Goal: Transaction & Acquisition: Subscribe to service/newsletter

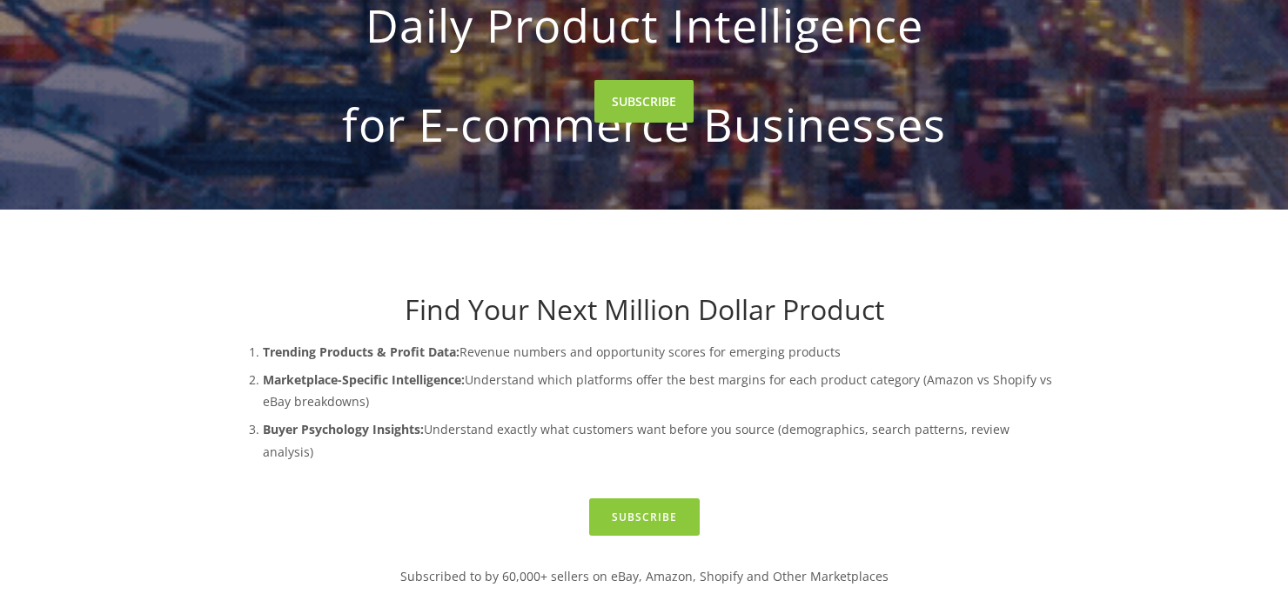
scroll to position [174, 0]
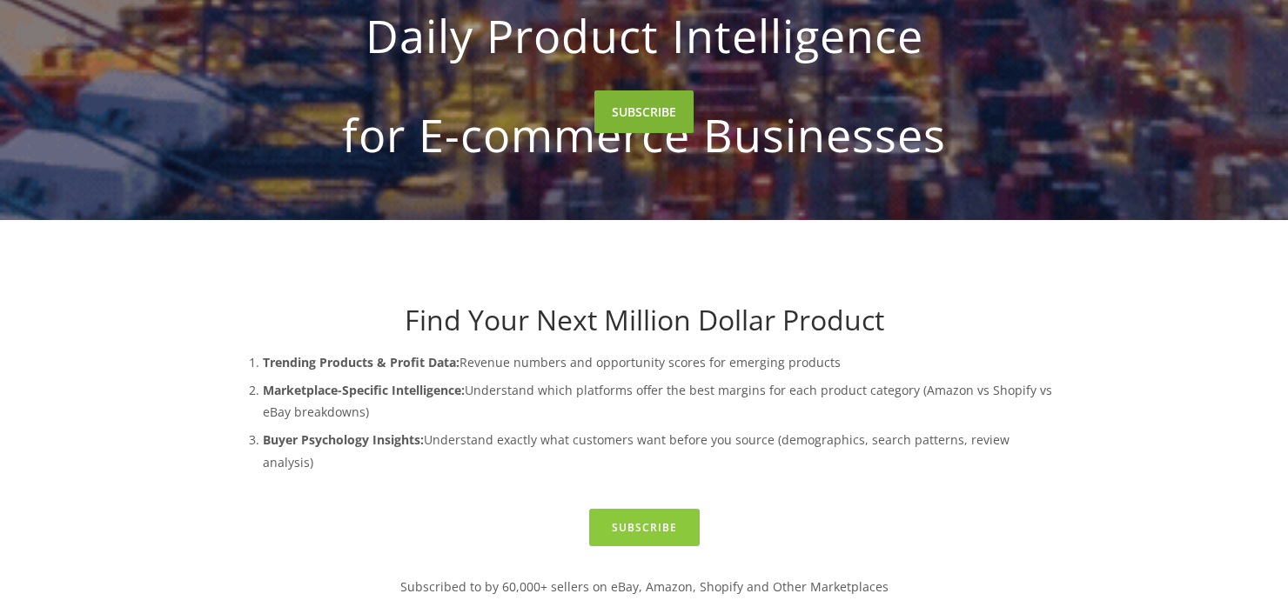
click at [638, 133] on link "SUBSCRIBE" at bounding box center [643, 111] width 99 height 43
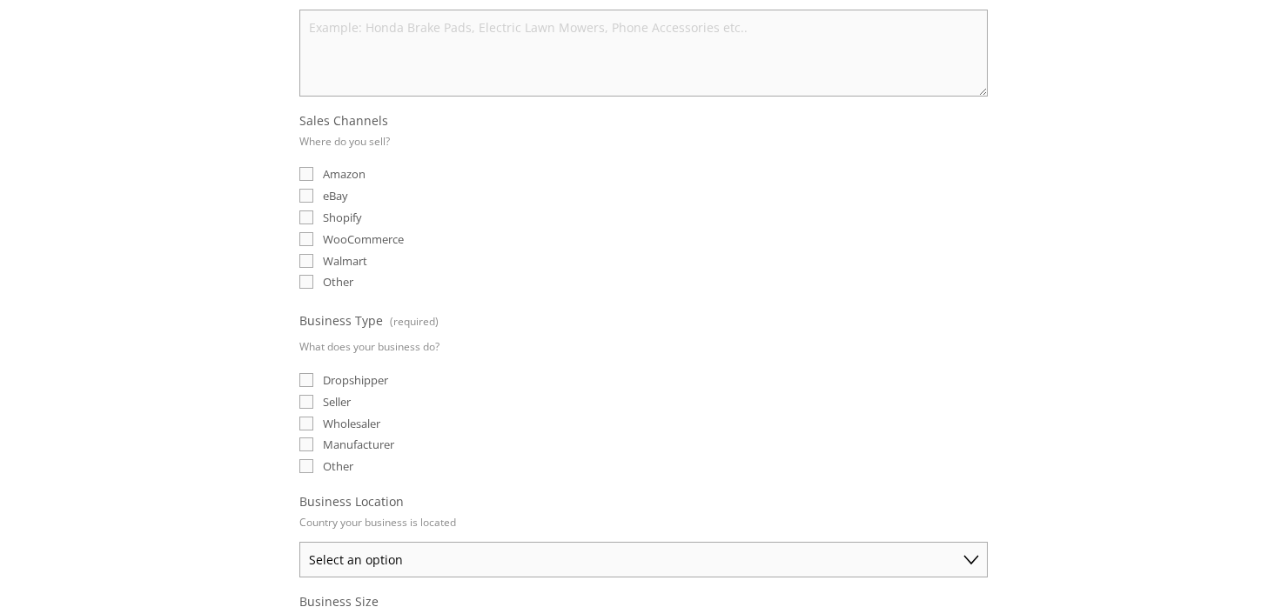
scroll to position [435, 0]
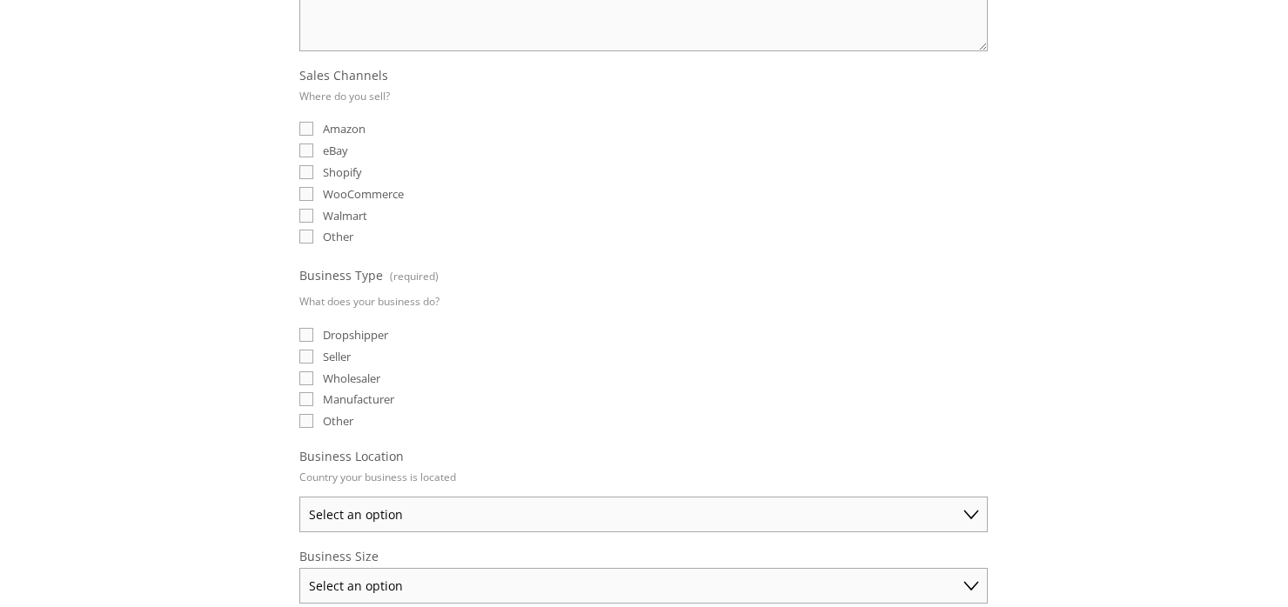
click at [308, 146] on input "eBay" at bounding box center [306, 151] width 14 height 14
checkbox input "true"
click at [303, 328] on input "Dropshipper" at bounding box center [306, 335] width 14 height 14
checkbox input "true"
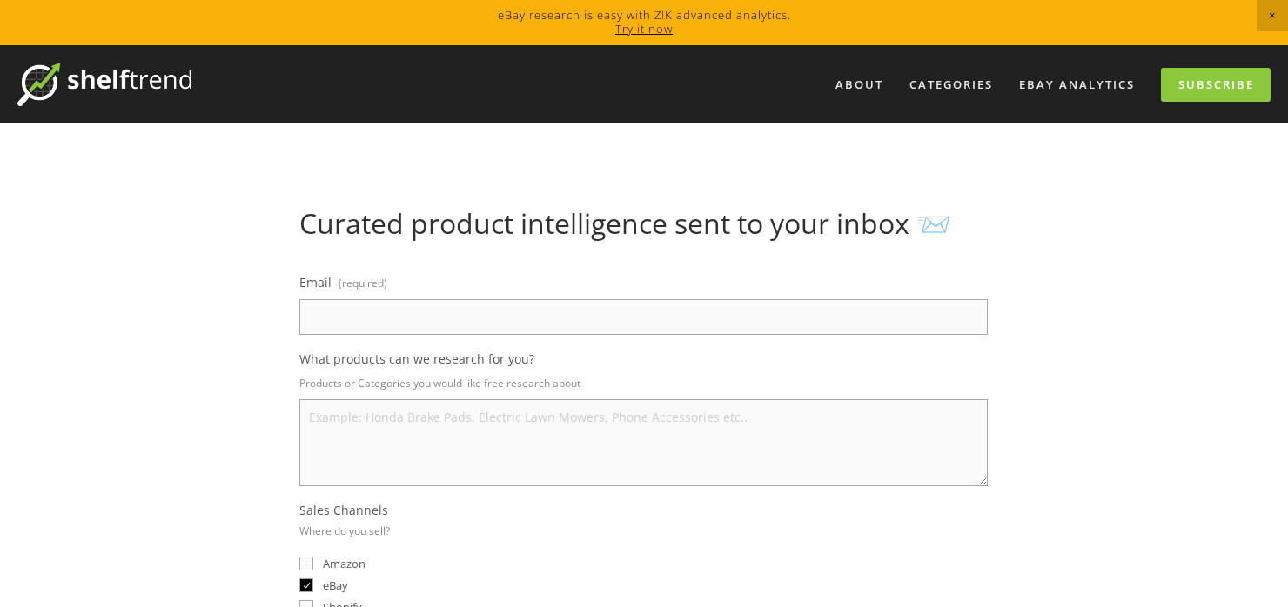
click at [362, 318] on input "Email (required)" at bounding box center [643, 317] width 688 height 36
type input "dessyleo27@gmail.com"
click at [354, 459] on textarea "What products can we research for you?" at bounding box center [643, 442] width 688 height 87
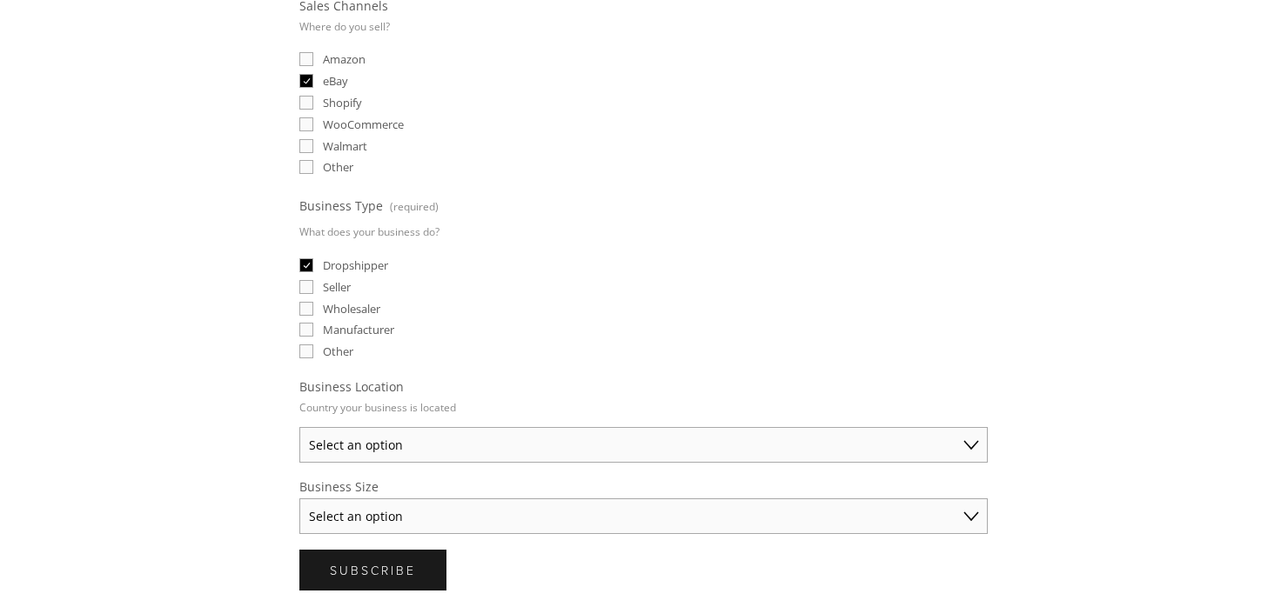
scroll to position [609, 0]
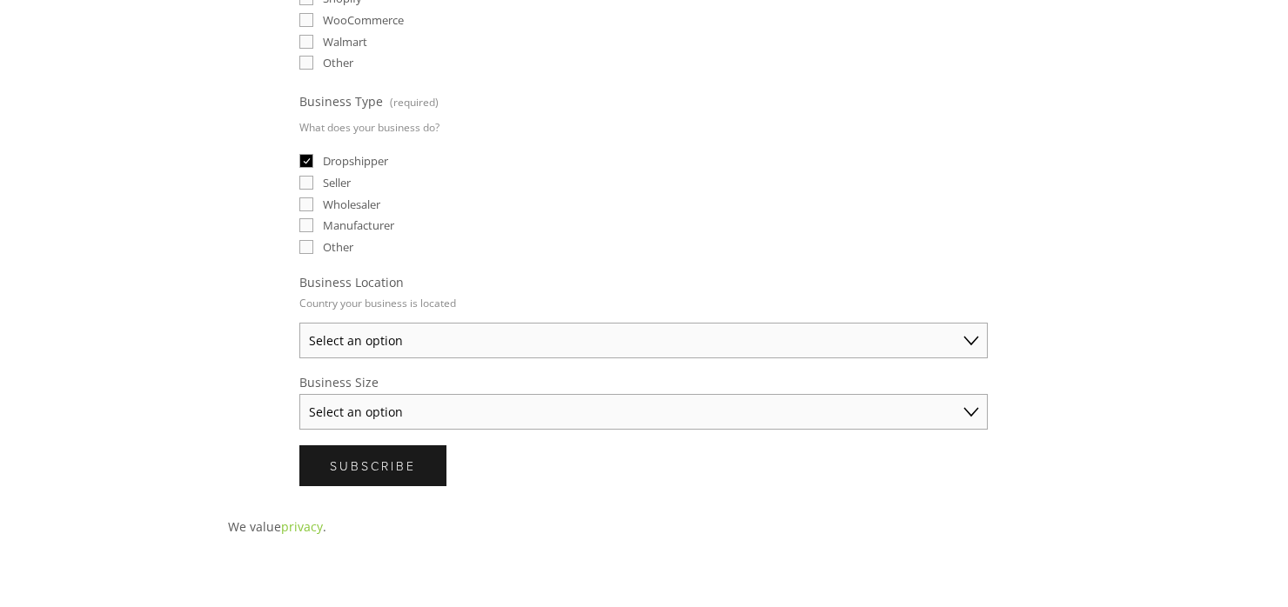
click at [397, 332] on select "Select an option Australia United States United Kingdom China Japan Germany Can…" at bounding box center [643, 341] width 688 height 36
select select "United States"
click at [299, 323] on select "Select an option Australia United States United Kingdom China Japan Germany Can…" at bounding box center [643, 341] width 688 height 36
click at [352, 402] on select "Select an option Solo Merchant (under $50K annual sales) Small Business ($50K -…" at bounding box center [643, 412] width 688 height 36
select select "Solo Merchant (under $50K annual sales)"
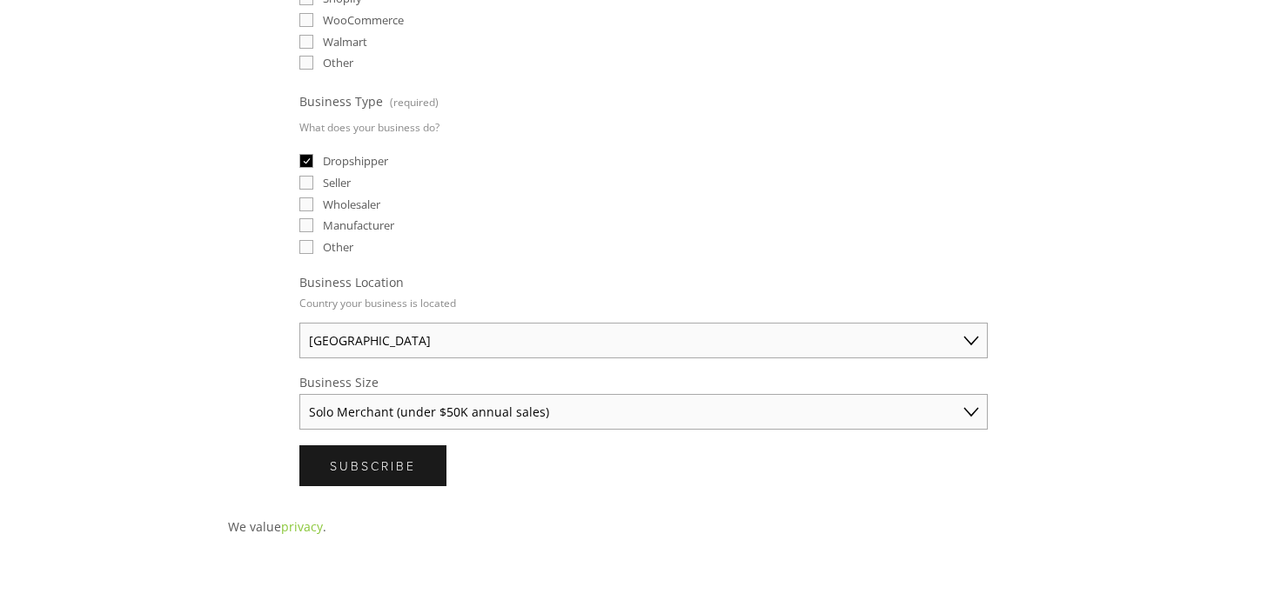
click at [299, 394] on select "Select an option Solo Merchant (under $50K annual sales) Small Business ($50K -…" at bounding box center [643, 412] width 688 height 36
click at [388, 458] on span "Subscribe" at bounding box center [373, 466] width 86 height 17
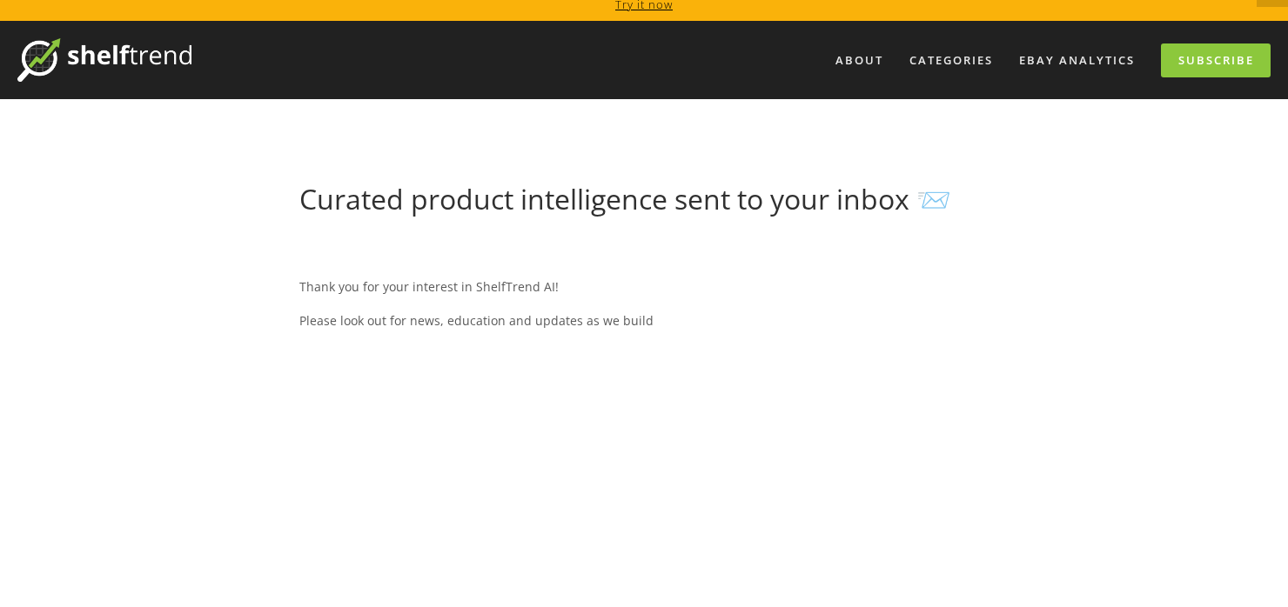
click at [124, 60] on img at bounding box center [104, 60] width 174 height 44
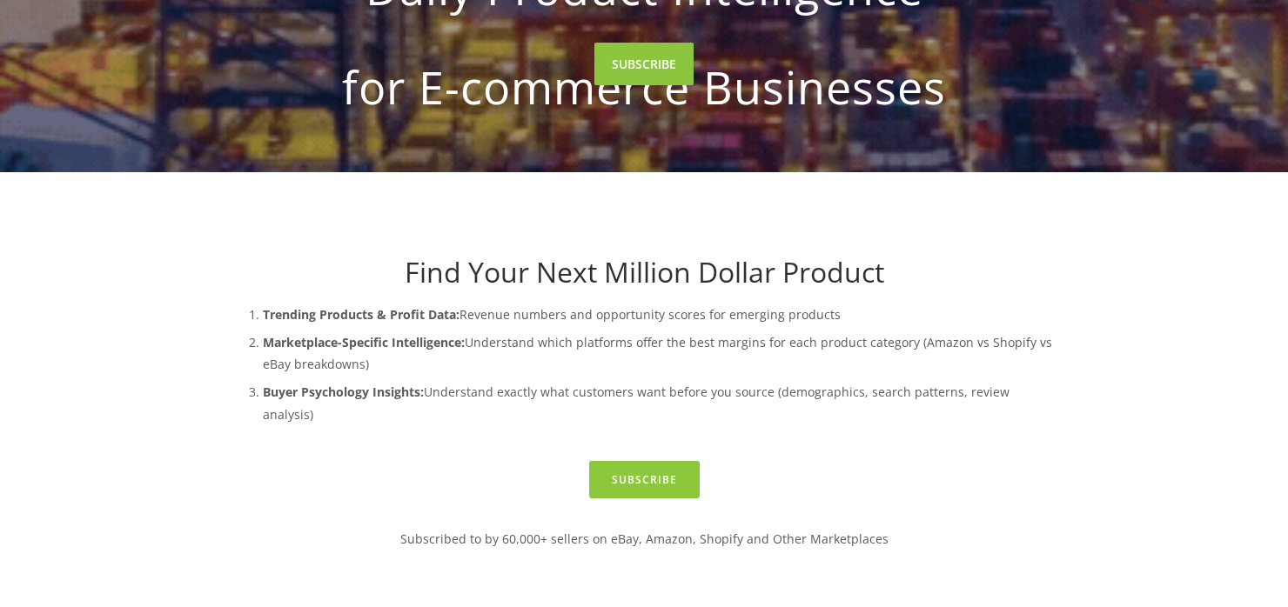
scroll to position [261, 0]
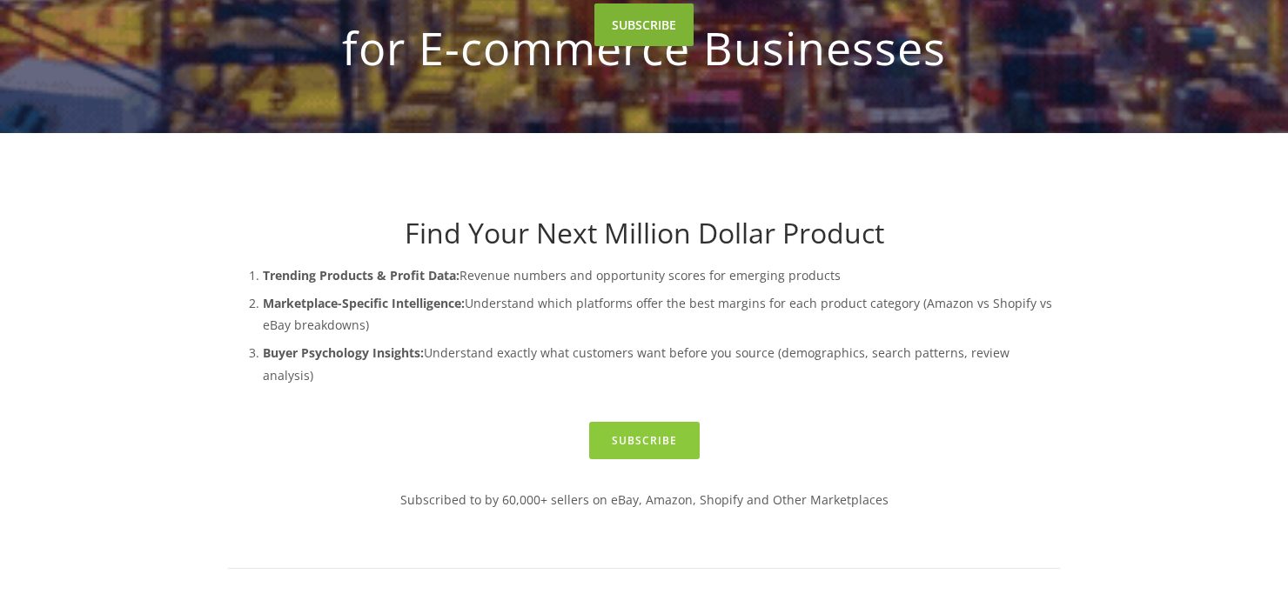
click at [644, 46] on link "SUBSCRIBE" at bounding box center [643, 24] width 99 height 43
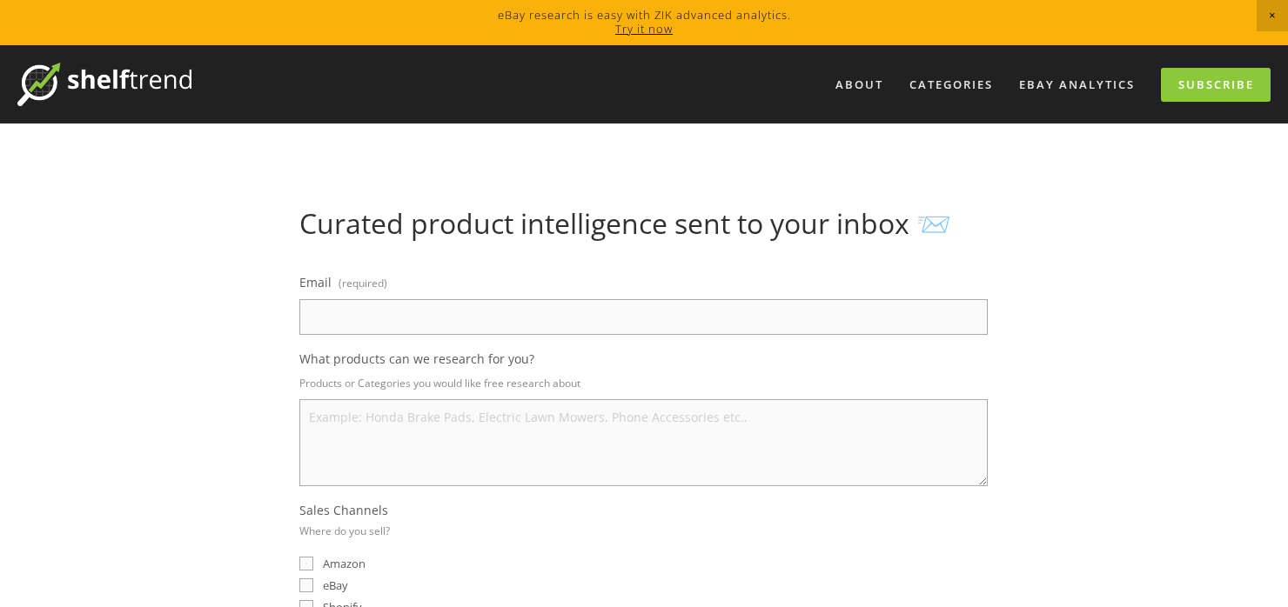
click at [352, 330] on input "Email (required)" at bounding box center [643, 317] width 688 height 36
type input "dessyleo27@gmail.com"
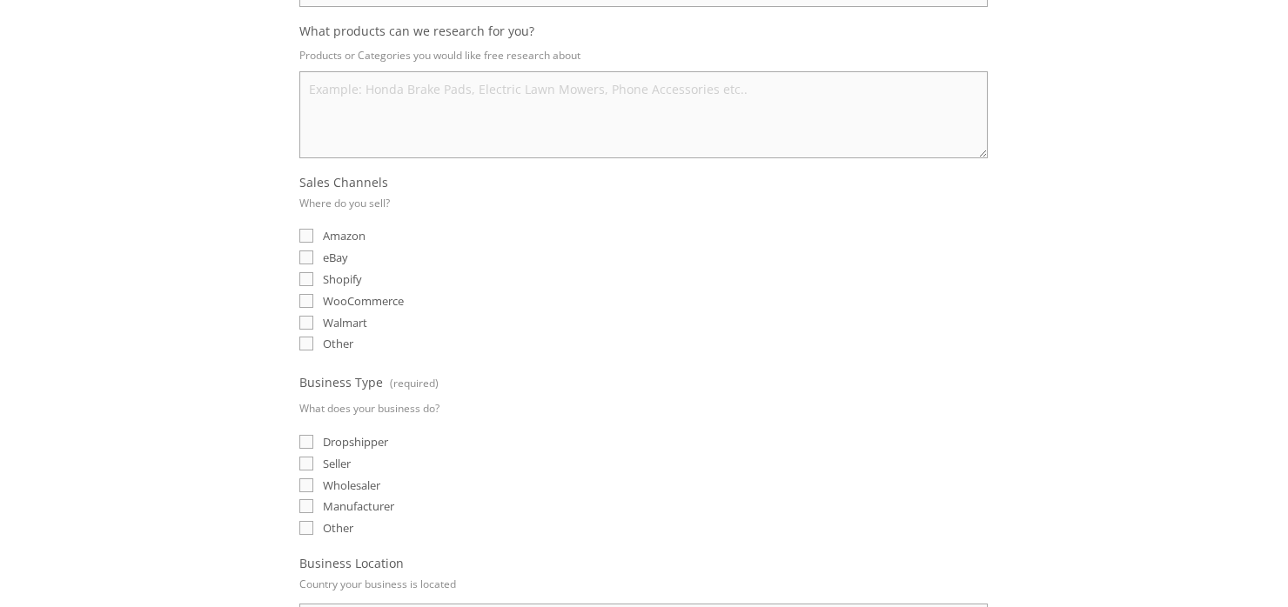
scroll to position [348, 0]
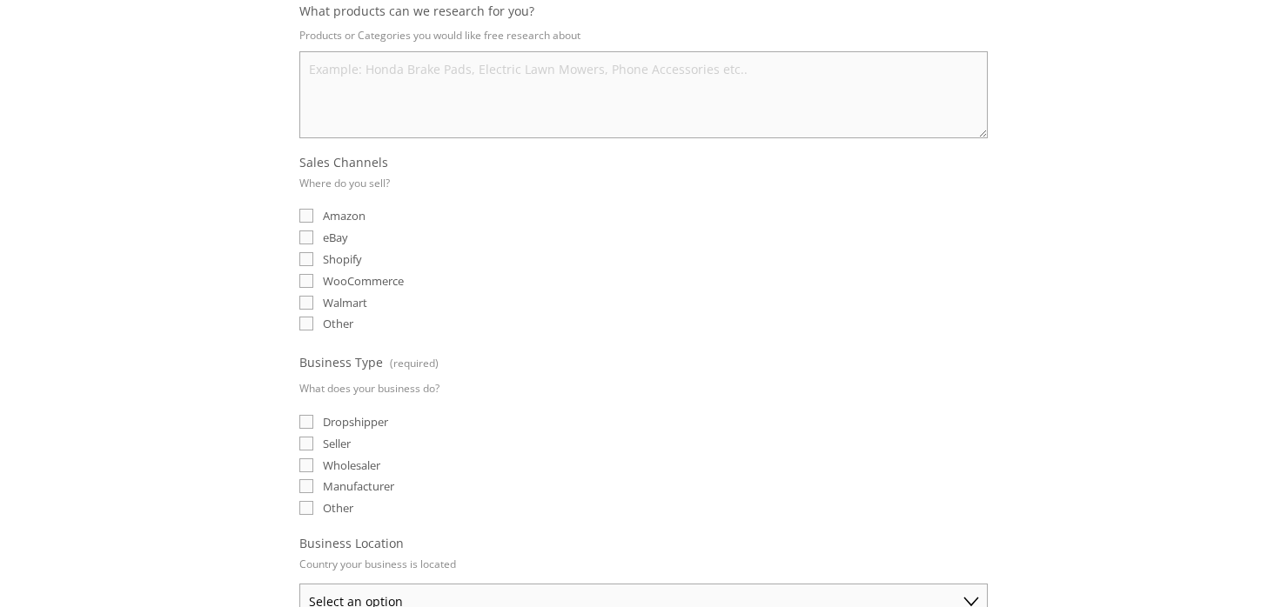
click at [307, 233] on input "eBay" at bounding box center [306, 238] width 14 height 14
checkbox input "true"
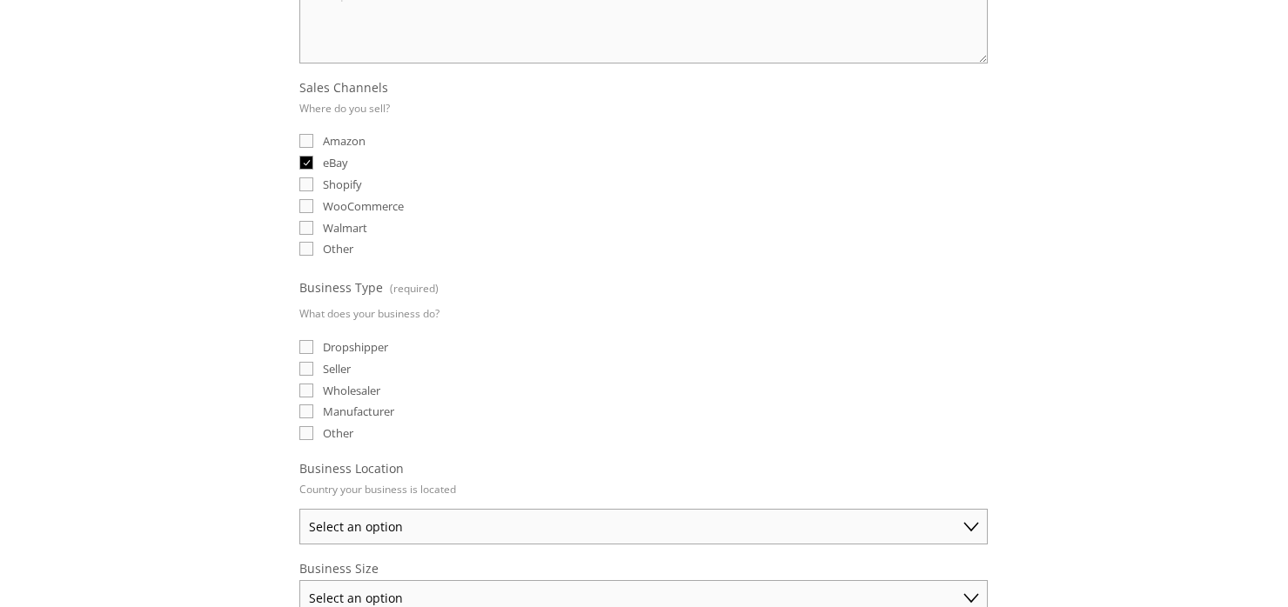
scroll to position [609, 0]
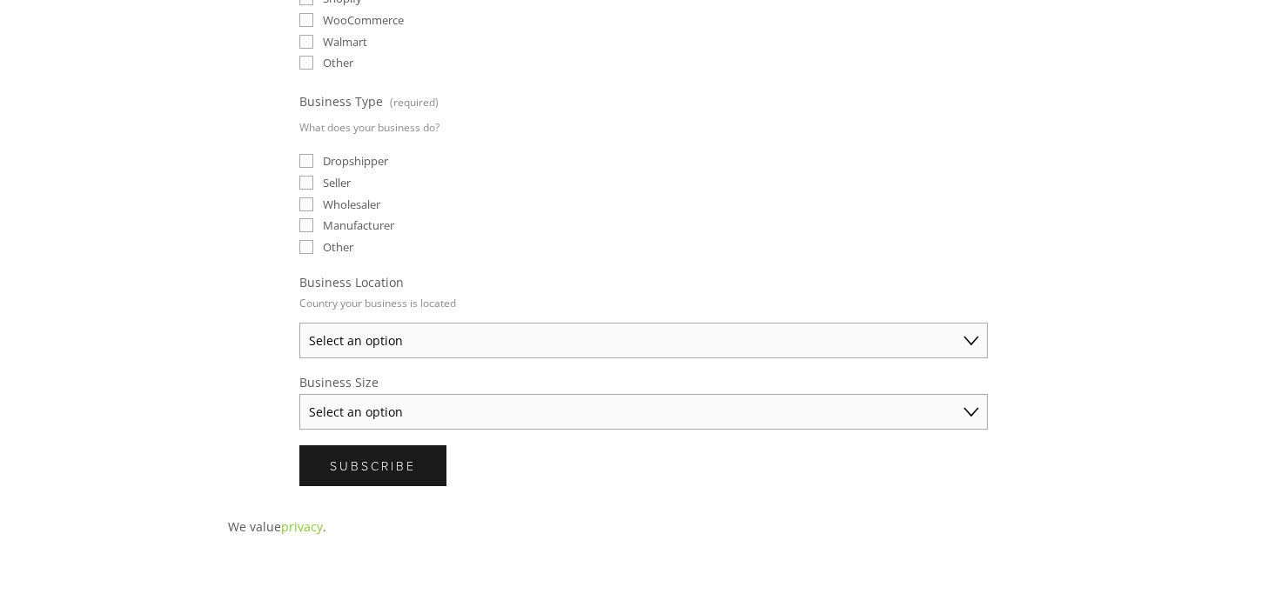
click at [374, 331] on select "Select an option Australia United States United Kingdom China Japan Germany Can…" at bounding box center [643, 341] width 688 height 36
select select "United States"
click at [299, 323] on select "Select an option Australia United States United Kingdom China Japan Germany Can…" at bounding box center [643, 341] width 688 height 36
click at [355, 398] on select "Select an option Solo Merchant (under $50K annual sales) Small Business ($50K -…" at bounding box center [643, 412] width 688 height 36
select select "Solo Merchant (under $50K annual sales)"
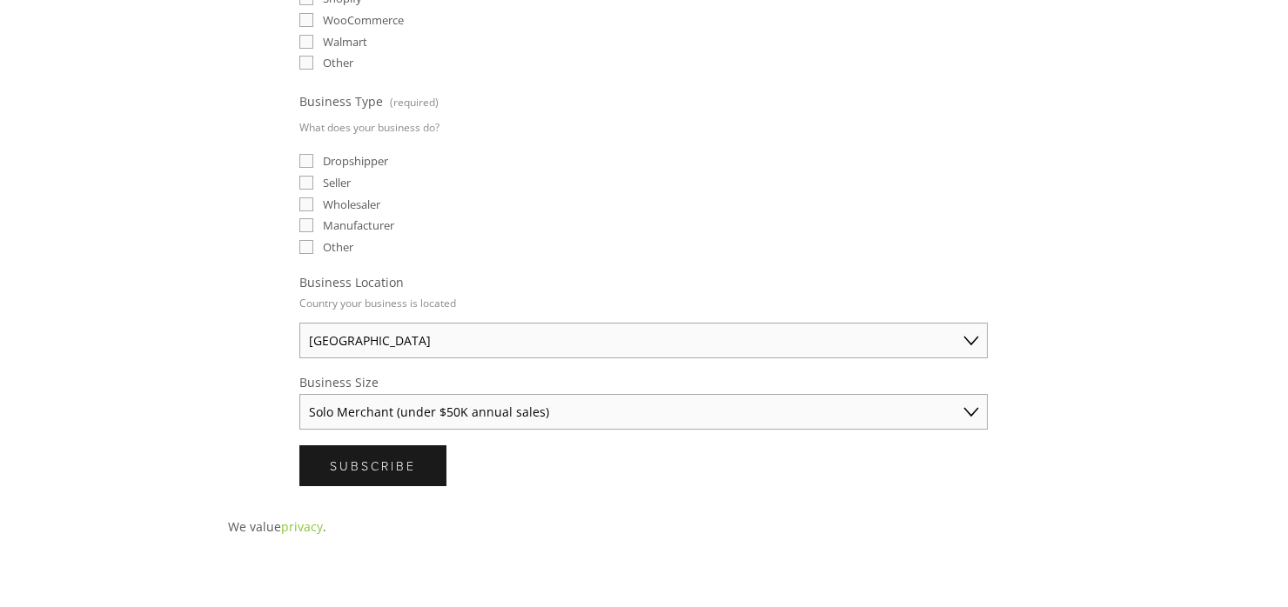
click at [299, 394] on select "Select an option Solo Merchant (under $50K annual sales) Small Business ($50K -…" at bounding box center [643, 412] width 688 height 36
click at [370, 400] on select "Solo Merchant (under $50K annual sales) Small Business ($50K - $250K annual sal…" at bounding box center [643, 412] width 688 height 36
drag, startPoint x: 370, startPoint y: 400, endPoint x: 327, endPoint y: 405, distance: 42.9
click at [371, 400] on select "Solo Merchant (under $50K annual sales) Small Business ($50K - $250K annual sal…" at bounding box center [643, 412] width 688 height 36
click at [178, 401] on div "About Categories Auto Parts Electronics Fashion Home & Garden" at bounding box center [644, 176] width 1288 height 1480
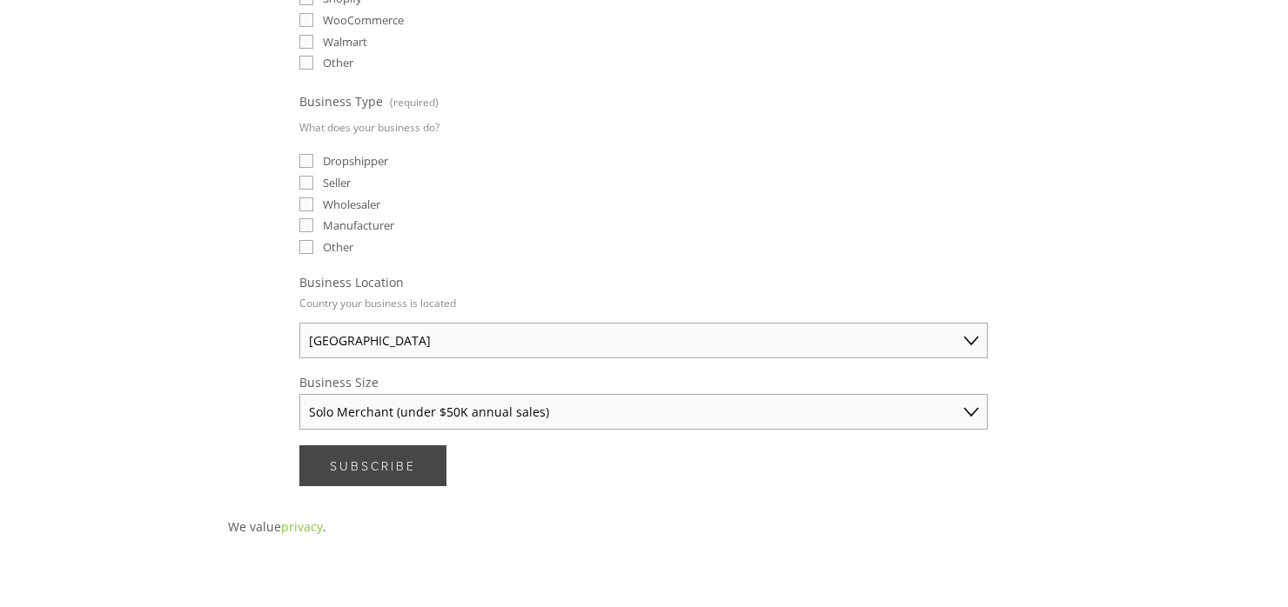
click at [349, 458] on span "Subscribe" at bounding box center [373, 466] width 86 height 17
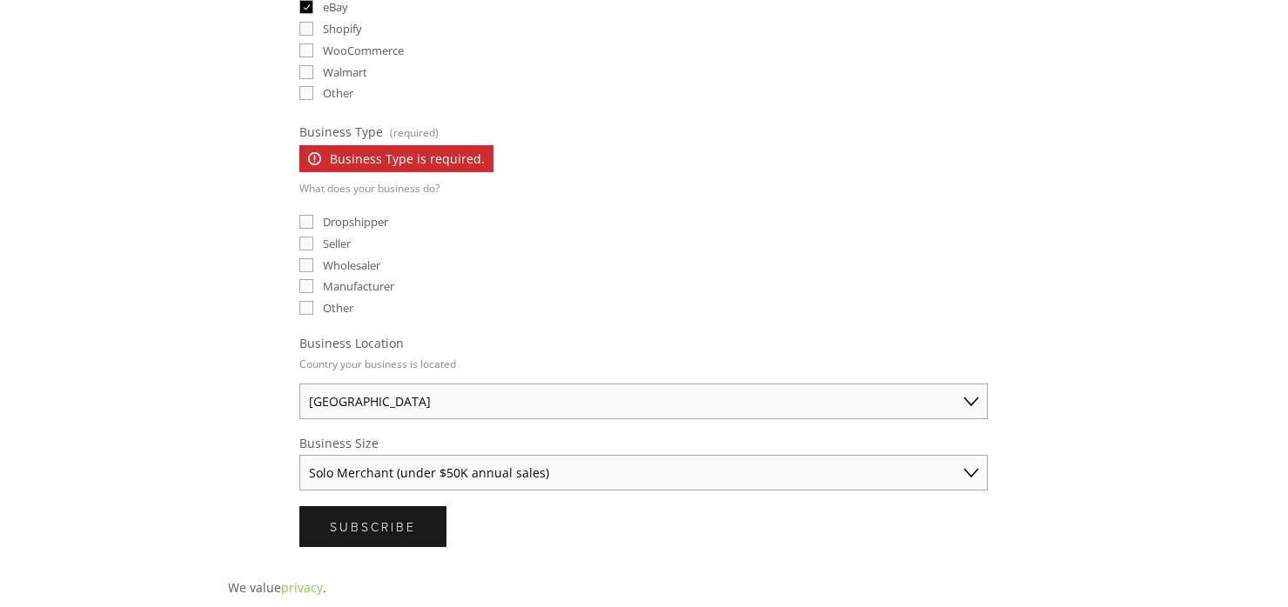
scroll to position [0, 0]
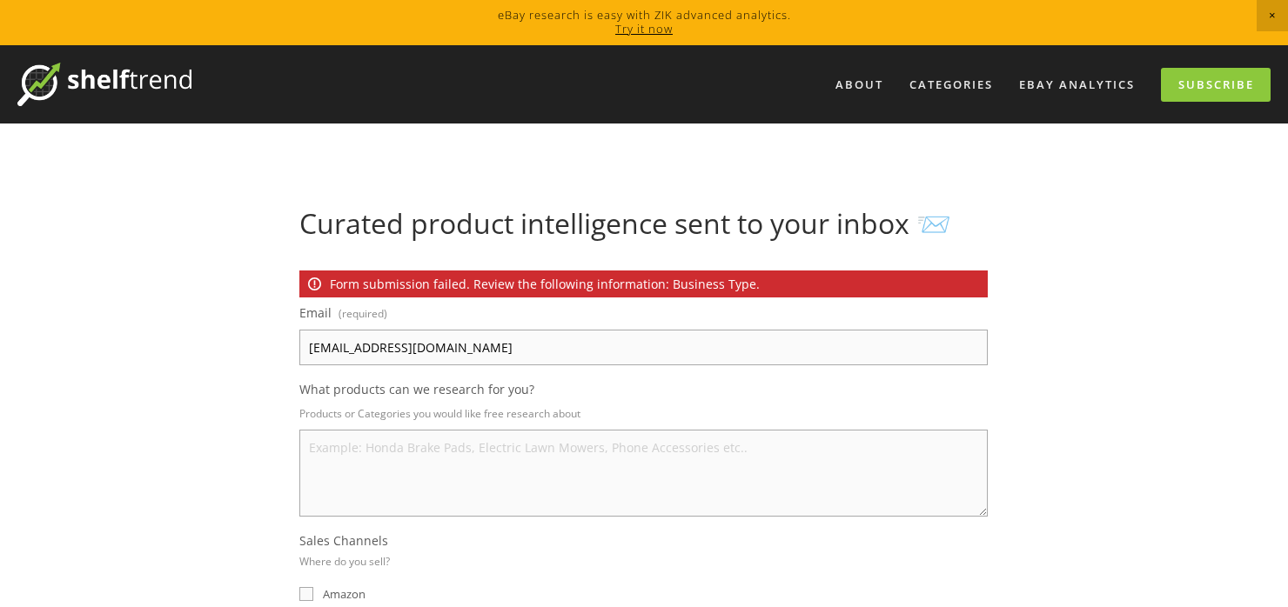
click at [634, 33] on link "Try it now" at bounding box center [643, 29] width 57 height 16
